Goal: Information Seeking & Learning: Learn about a topic

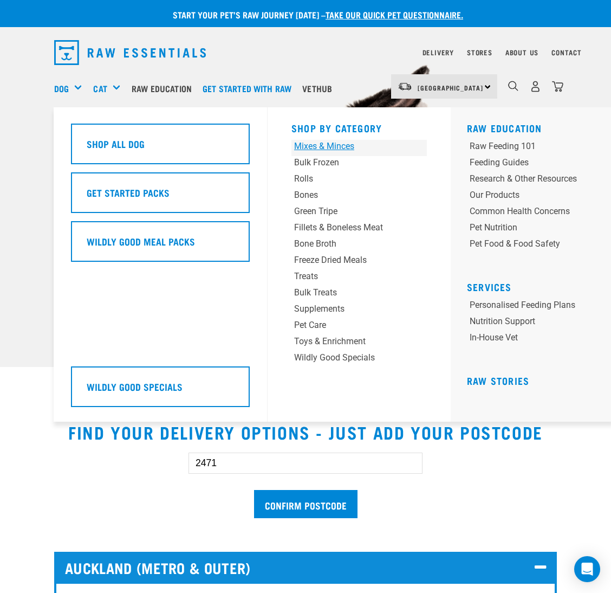
click at [327, 144] on div "Mixes & Minces" at bounding box center [347, 146] width 107 height 13
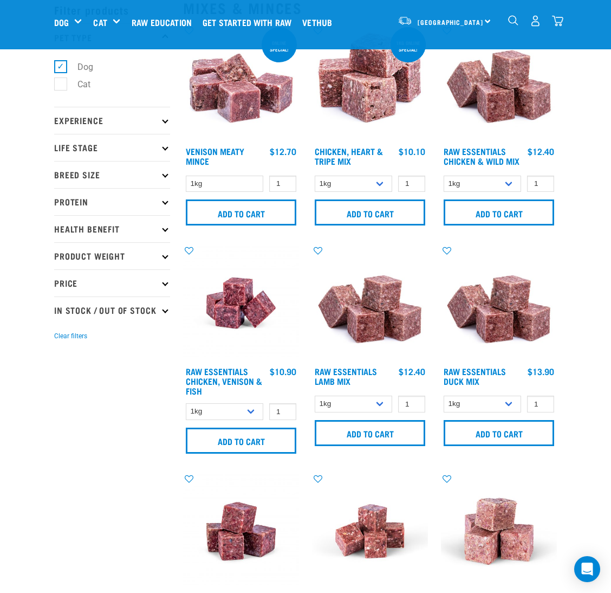
scroll to position [81, 0]
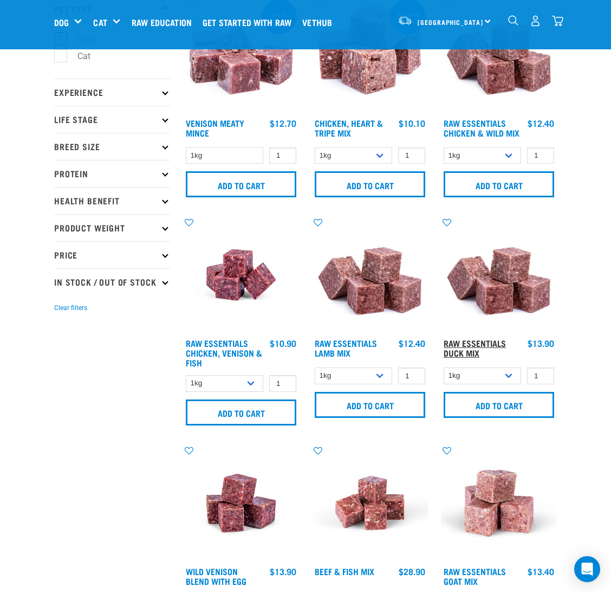
click at [461, 352] on link "Raw Essentials Duck Mix" at bounding box center [475, 347] width 62 height 15
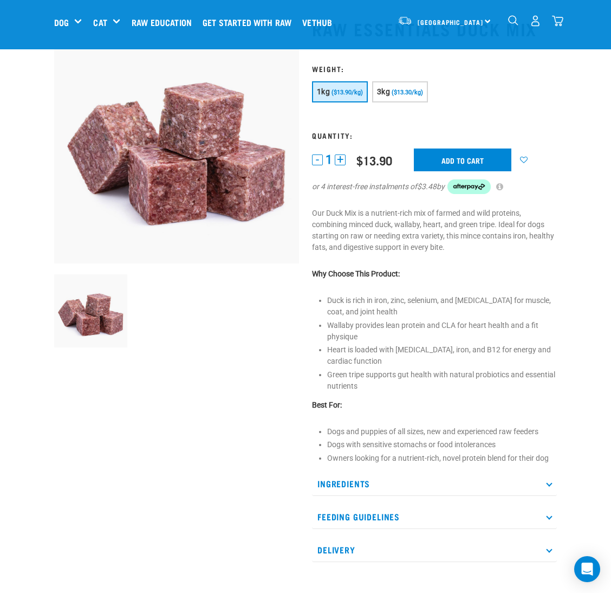
scroll to position [162, 0]
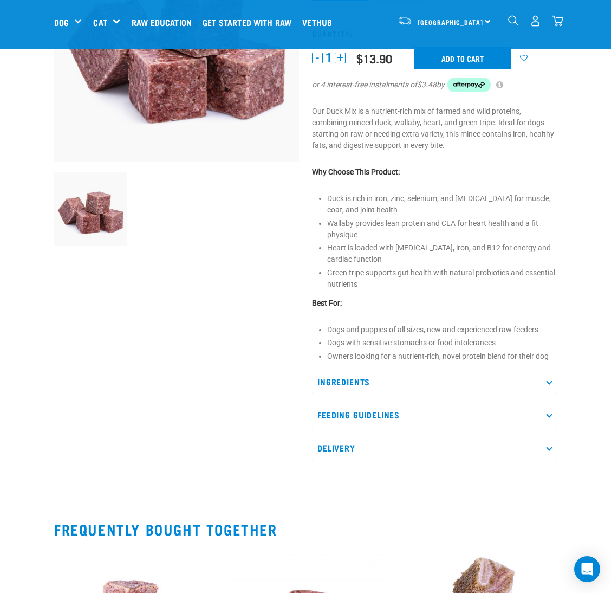
click at [350, 375] on p "Ingredients" at bounding box center [434, 381] width 245 height 24
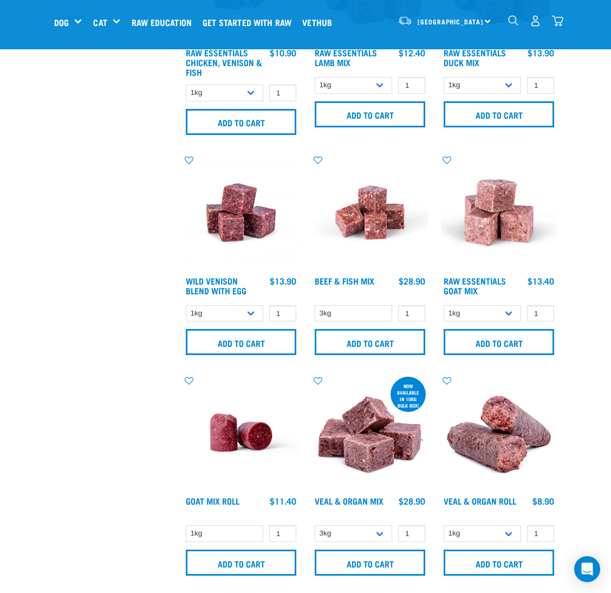
scroll to position [399, 0]
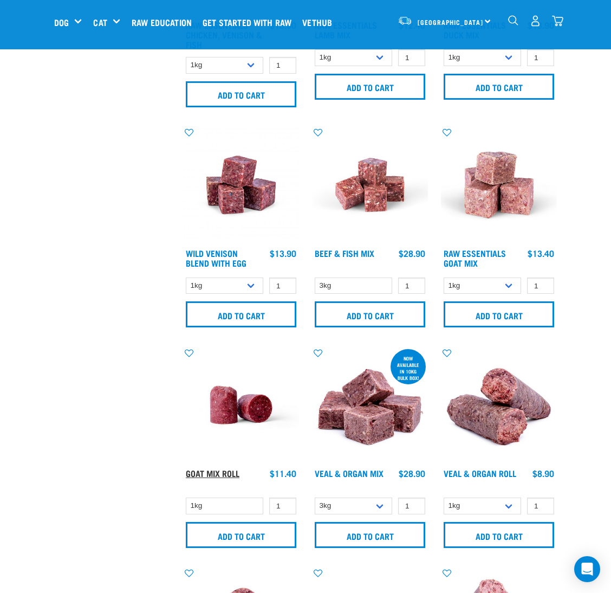
click at [203, 472] on link "Goat Mix Roll" at bounding box center [213, 472] width 54 height 5
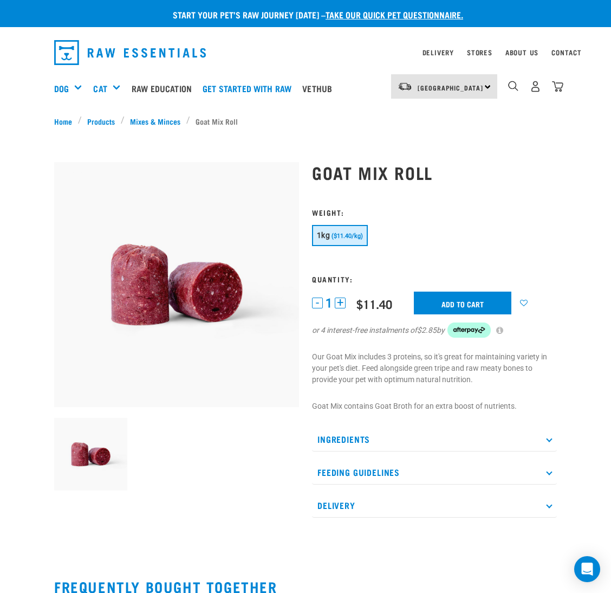
click at [378, 440] on p "Ingredients" at bounding box center [434, 439] width 245 height 24
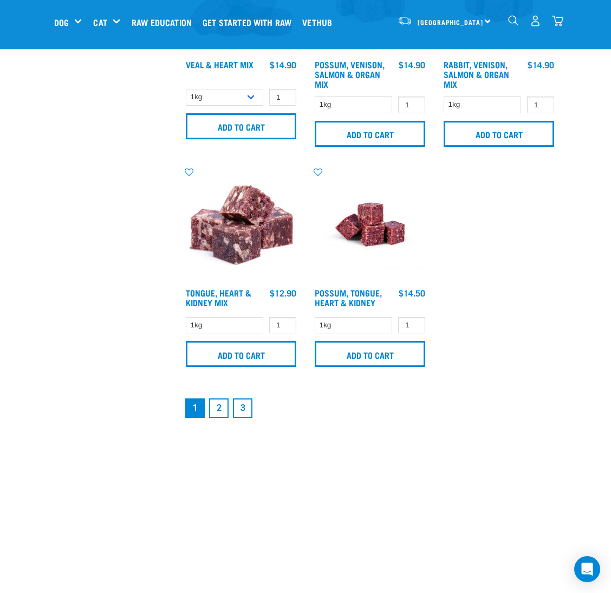
scroll to position [2189, 0]
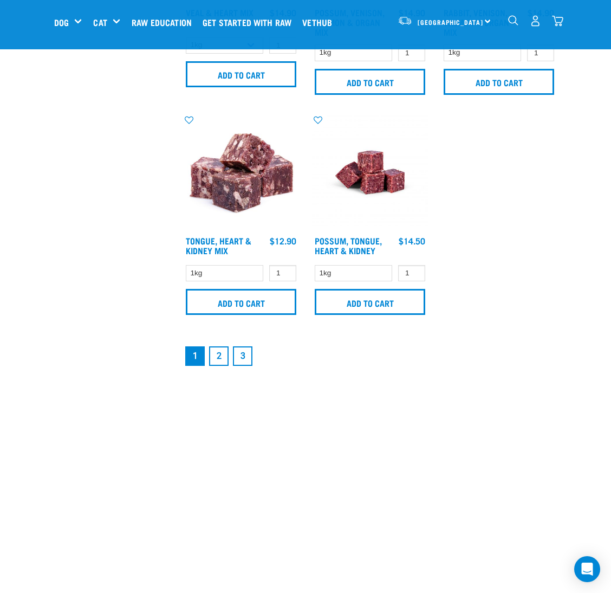
click at [238, 361] on link "3" at bounding box center [242, 355] width 19 height 19
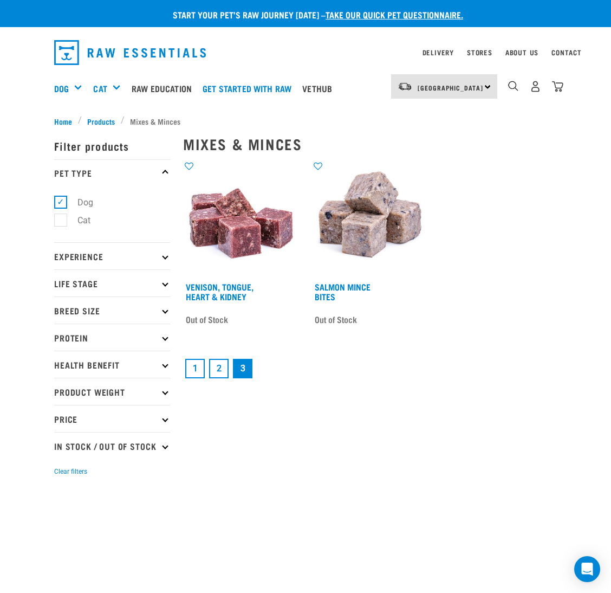
click at [219, 365] on link "2" at bounding box center [218, 368] width 19 height 19
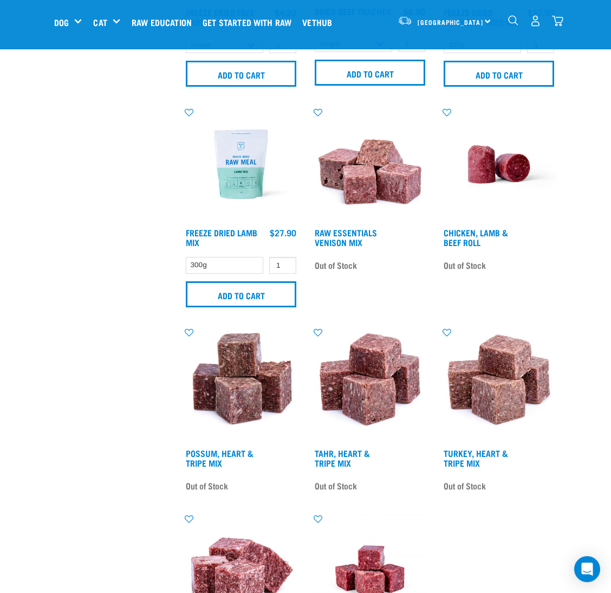
scroll to position [1706, 0]
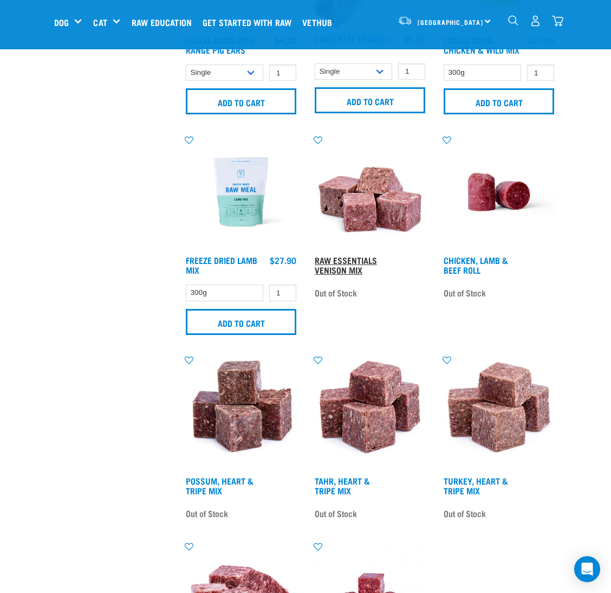
click at [343, 268] on link "Raw Essentials Venison Mix" at bounding box center [346, 264] width 62 height 15
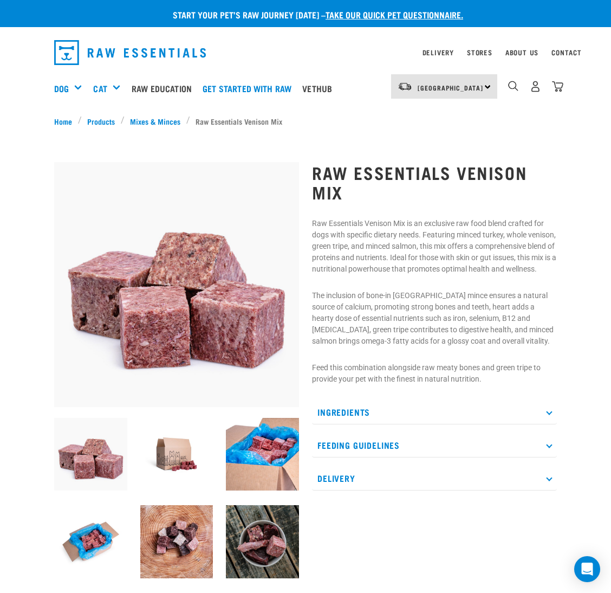
click at [337, 422] on p "Ingredients" at bounding box center [434, 412] width 245 height 24
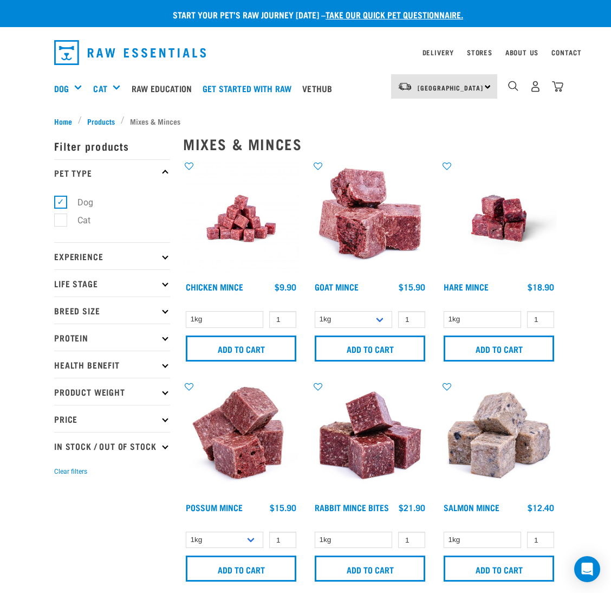
click at [96, 331] on p "Protein" at bounding box center [112, 336] width 116 height 27
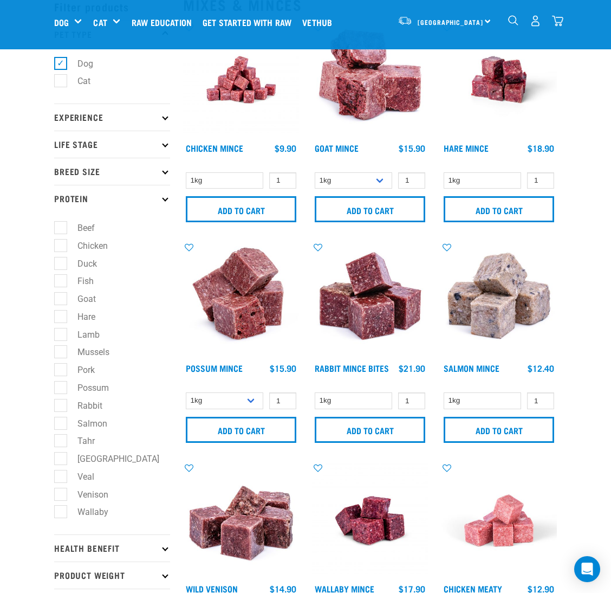
scroll to position [81, 0]
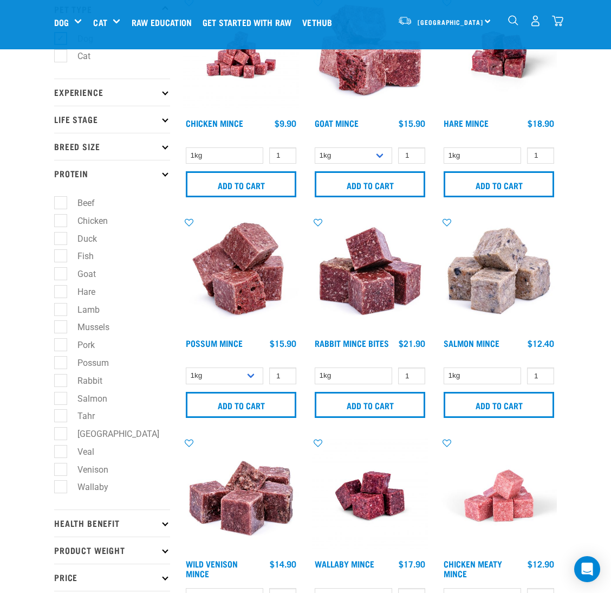
click at [60, 472] on label "Venison" at bounding box center [86, 470] width 53 height 14
click at [60, 471] on input "Venison" at bounding box center [57, 467] width 7 height 7
checkbox input "true"
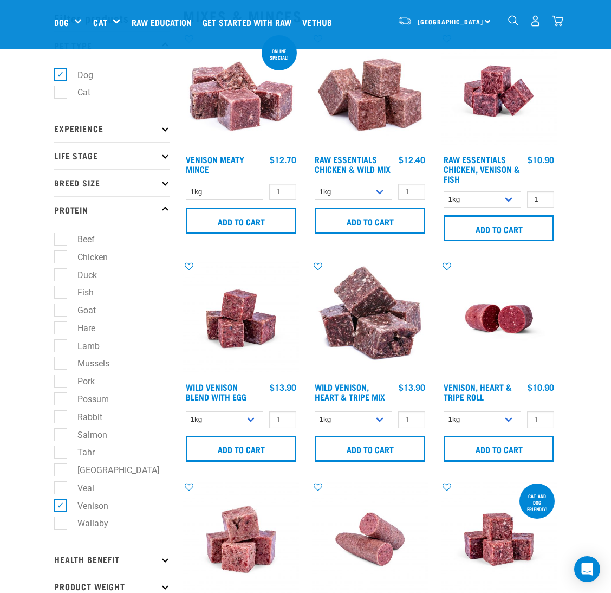
scroll to position [81, 0]
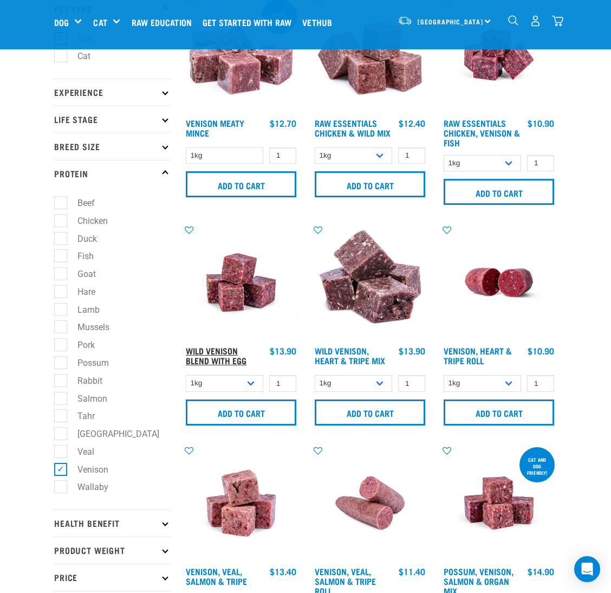
click at [216, 359] on link "Wild Venison Blend with Egg" at bounding box center [216, 355] width 61 height 15
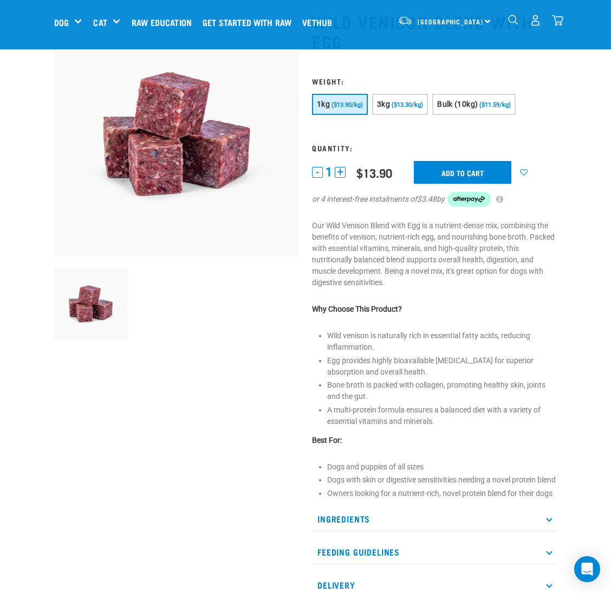
scroll to position [162, 0]
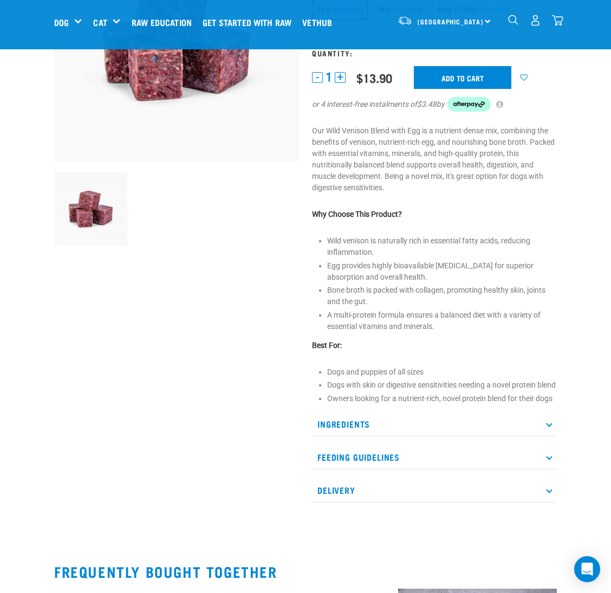
click at [360, 436] on p "Ingredients" at bounding box center [434, 424] width 245 height 24
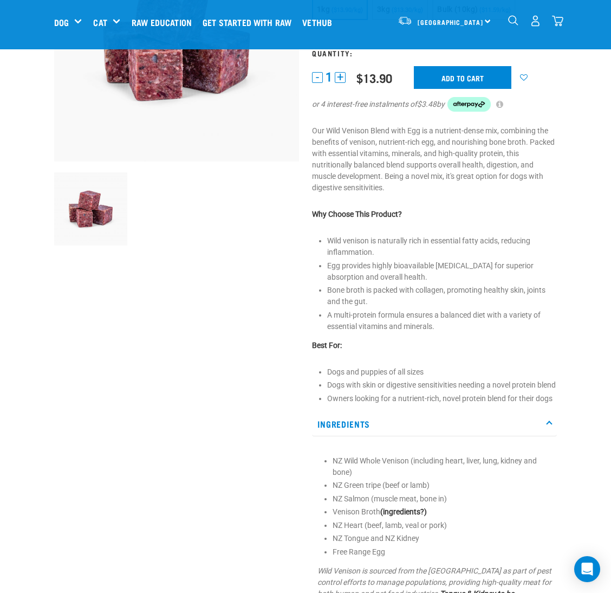
scroll to position [243, 0]
